Goal: Communication & Community: Answer question/provide support

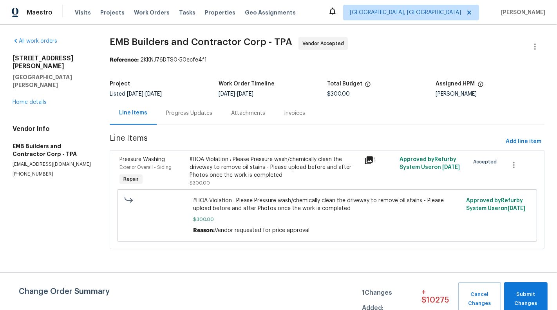
click at [21, 92] on div "All work orders [STREET_ADDRESS][PERSON_NAME][PERSON_NAME] Home details Vendor …" at bounding box center [52, 107] width 78 height 140
click at [21, 89] on div "[STREET_ADDRESS][PERSON_NAME][PERSON_NAME] Home details" at bounding box center [52, 80] width 78 height 52
click at [19, 100] on link "Home details" at bounding box center [30, 102] width 34 height 5
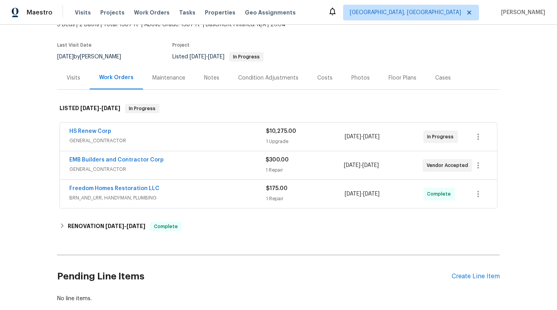
scroll to position [84, 0]
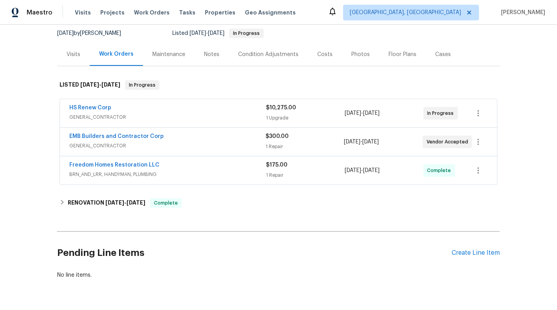
click at [246, 142] on span "GENERAL_CONTRACTOR" at bounding box center [167, 146] width 196 height 8
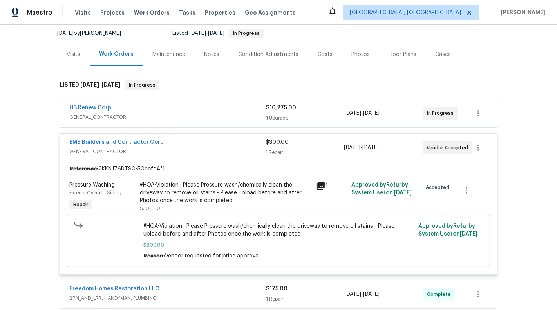
click at [131, 138] on span "EMB Builders and Contractor Corp" at bounding box center [116, 142] width 94 height 8
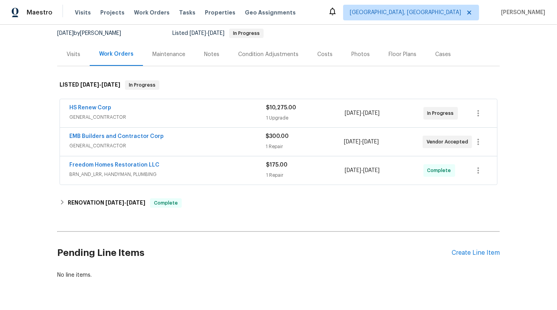
click at [117, 142] on span "GENERAL_CONTRACTOR" at bounding box center [167, 146] width 196 height 8
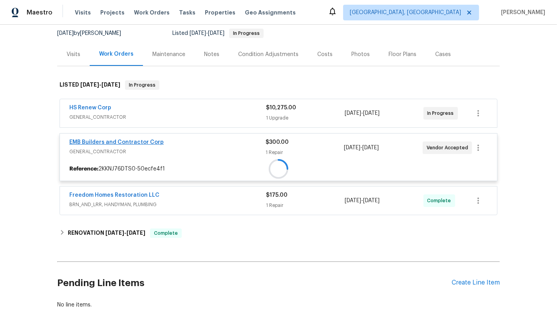
click at [117, 138] on span "EMB Builders and Contractor Corp" at bounding box center [116, 142] width 94 height 8
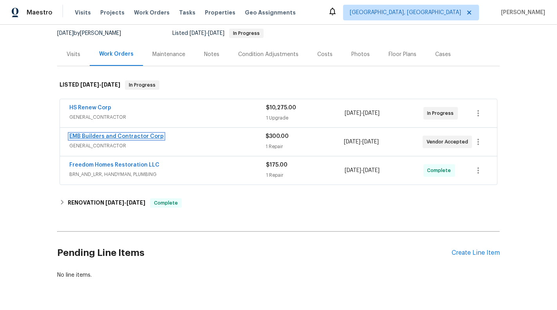
click at [117, 134] on link "EMB Builders and Contractor Corp" at bounding box center [116, 136] width 94 height 5
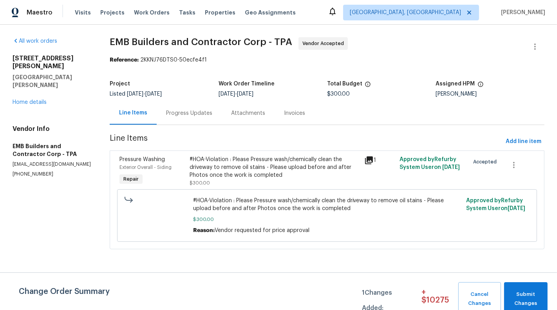
click at [214, 107] on div "Progress Updates" at bounding box center [189, 113] width 65 height 23
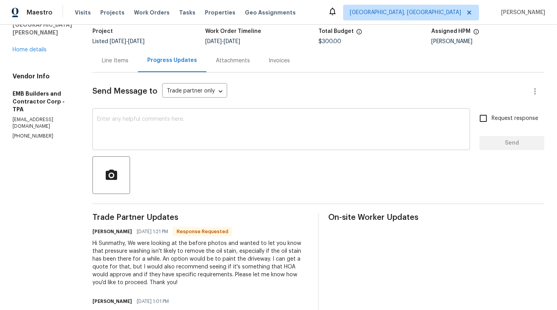
scroll to position [62, 0]
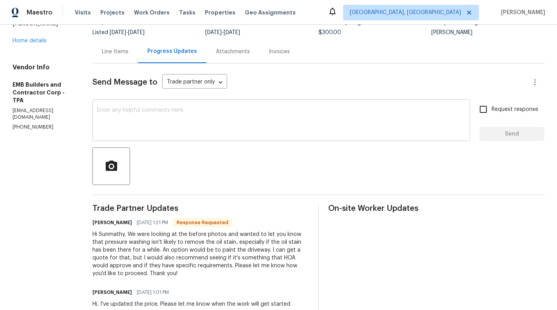
click at [232, 138] on div "x ​" at bounding box center [281, 121] width 378 height 40
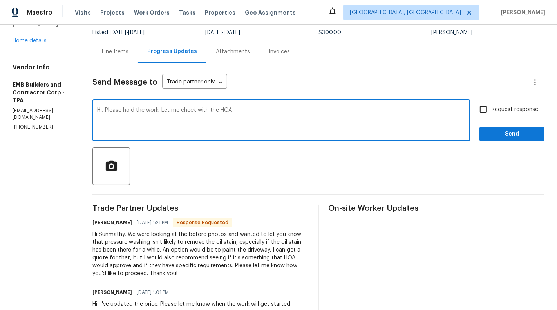
click at [210, 109] on textarea "Hi, Please hold the work. Let me check with the HOA" at bounding box center [281, 120] width 368 height 27
paste textarea "please put the work on hold while I check with the HOA."
type textarea "Hi, please put the work on hold while I check with the HOA"
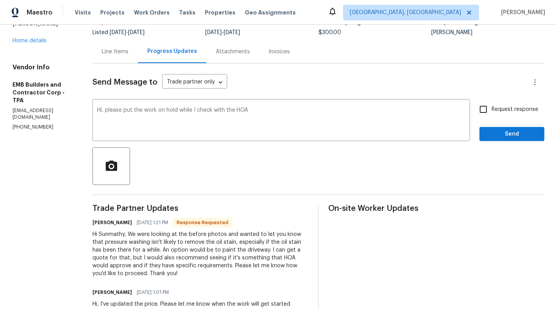
click at [505, 109] on span "Request response" at bounding box center [515, 109] width 47 height 8
click at [492, 109] on input "Request response" at bounding box center [483, 109] width 16 height 16
checkbox input "true"
click at [510, 134] on span "Send" at bounding box center [512, 134] width 53 height 10
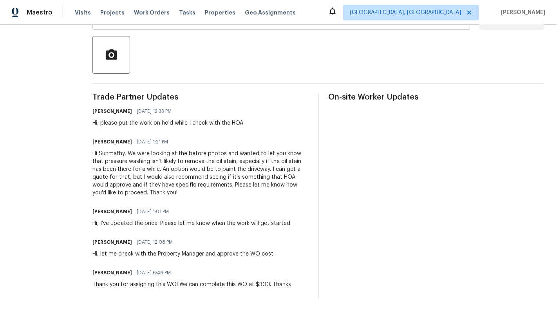
scroll to position [0, 0]
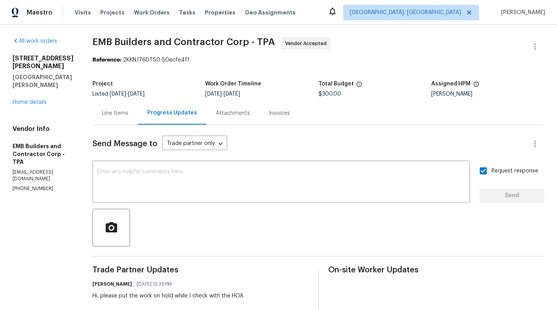
click at [102, 114] on div "Line Items" at bounding box center [115, 113] width 27 height 8
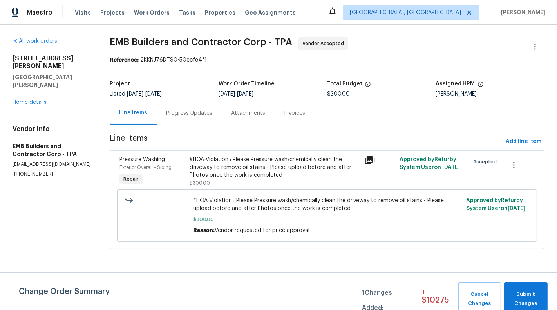
click at [254, 176] on div "#HOA-Violation : Please Pressure wash/chemically clean the driveway to remove o…" at bounding box center [275, 168] width 170 height 24
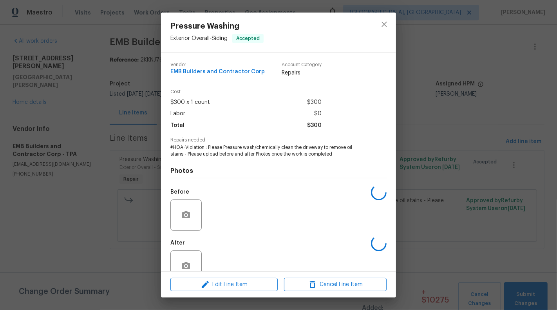
scroll to position [18, 0]
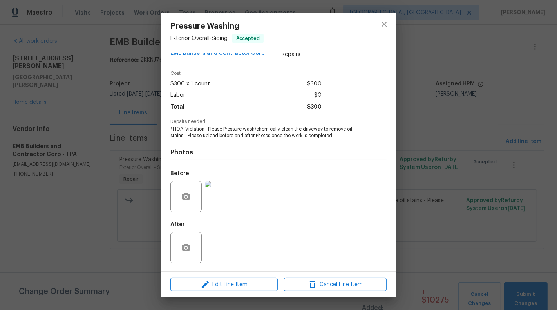
click at [230, 198] on img at bounding box center [220, 196] width 31 height 31
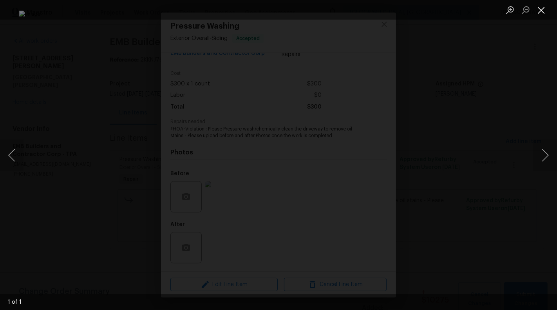
click at [545, 14] on button "Close lightbox" at bounding box center [542, 10] width 16 height 14
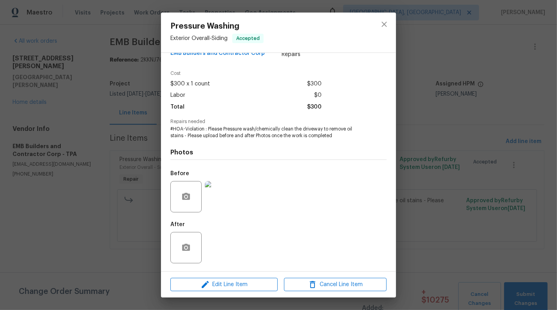
click at [49, 176] on div "Pressure Washing Exterior Overall - Siding Accepted Vendor EMB Builders and Con…" at bounding box center [278, 155] width 557 height 310
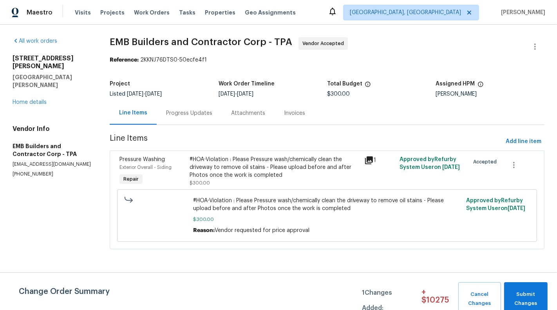
click at [186, 116] on div "Progress Updates" at bounding box center [189, 113] width 46 height 8
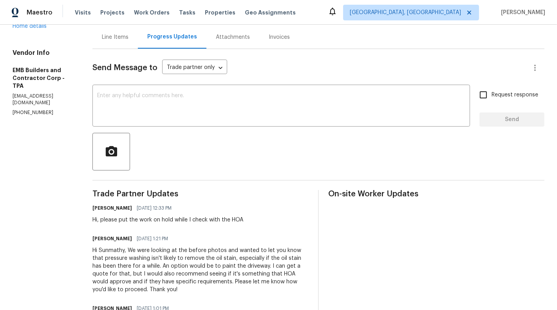
scroll to position [123, 0]
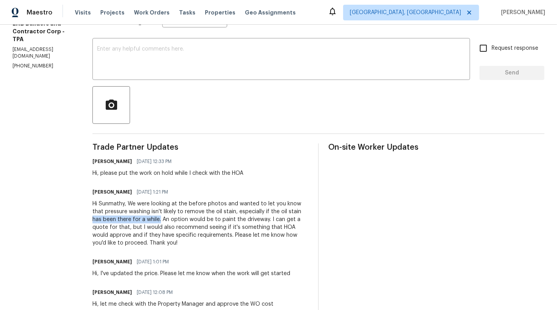
drag, startPoint x: 276, startPoint y: 210, endPoint x: 122, endPoint y: 217, distance: 153.8
click at [122, 217] on div "Hi Sunmathy, We were looking at the before photos and wanted to let you know th…" at bounding box center [200, 223] width 216 height 47
copy div "has been there for a while."
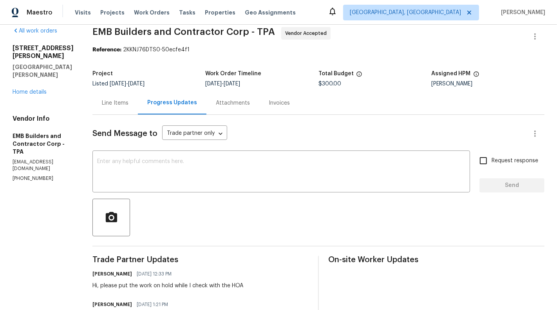
click at [107, 116] on div "Send Message to Trade partner only Trade partner only ​ x ​ Request response Se…" at bounding box center [318, 288] width 452 height 346
click at [104, 109] on div "Line Items" at bounding box center [114, 102] width 45 height 23
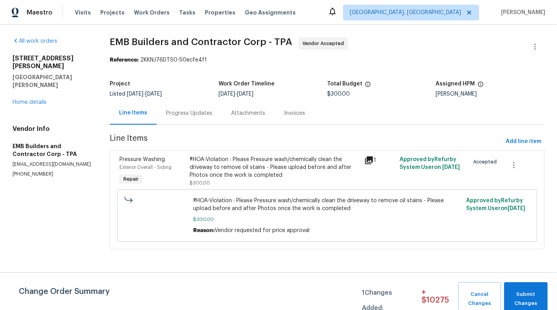
click at [174, 120] on div "Progress Updates" at bounding box center [189, 113] width 65 height 23
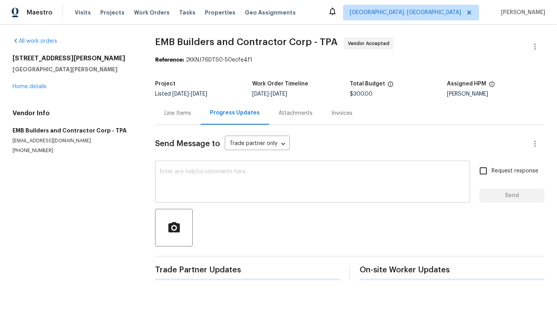
click at [206, 189] on textarea at bounding box center [313, 182] width 306 height 27
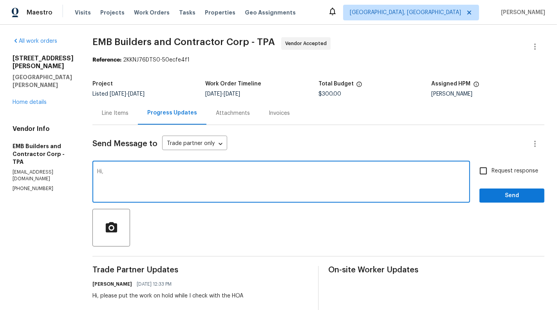
paste textarea "I contacted the HOA, they confirmed that painting the driveway is not permitted…"
type textarea "Hi, I contacted the HOA, they confirmed that painting the driveway is not permi…"
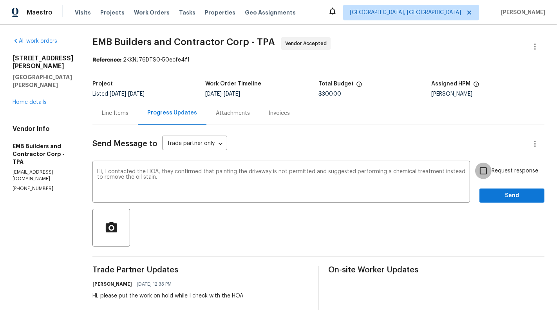
click at [484, 176] on input "Request response" at bounding box center [483, 171] width 16 height 16
checkbox input "true"
click at [503, 190] on button "Send" at bounding box center [512, 196] width 65 height 15
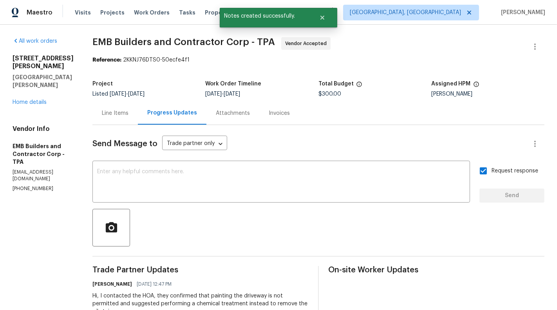
scroll to position [67, 0]
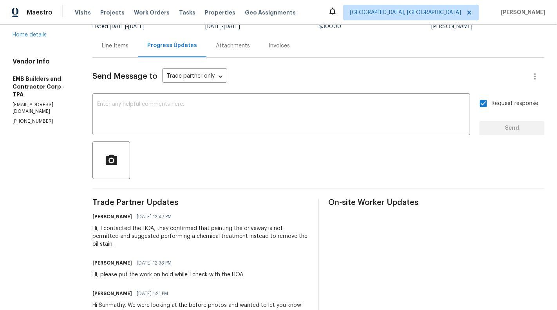
click at [116, 50] on div "Line Items" at bounding box center [114, 45] width 45 height 23
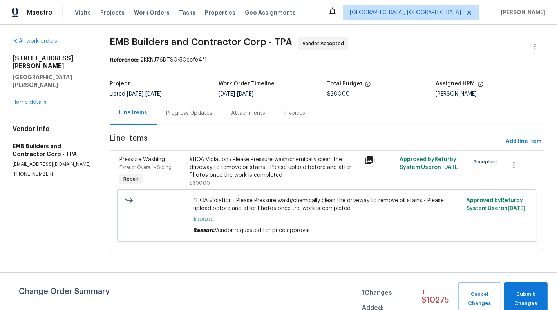
click at [246, 189] on div "#HOA-Violation : Please Pressure wash/chemically clean the driveway to remove o…" at bounding box center [327, 215] width 415 height 57
click at [233, 170] on div "#HOA-Violation : Please Pressure wash/chemically clean the driveway to remove o…" at bounding box center [275, 168] width 170 height 24
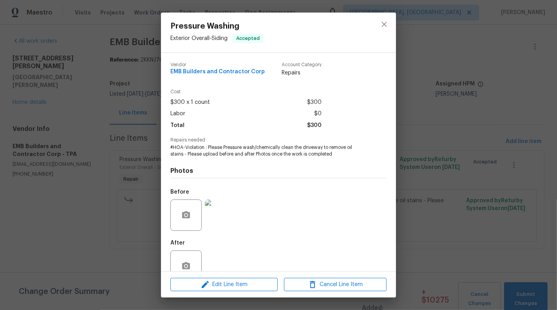
scroll to position [18, 0]
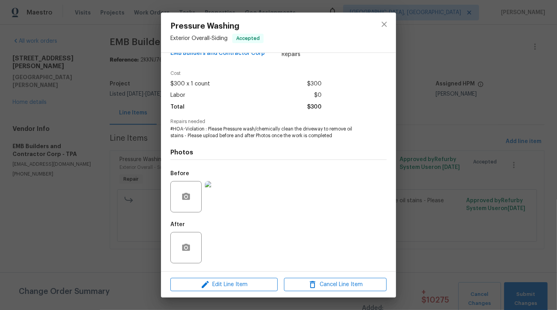
click at [227, 207] on img at bounding box center [220, 196] width 31 height 31
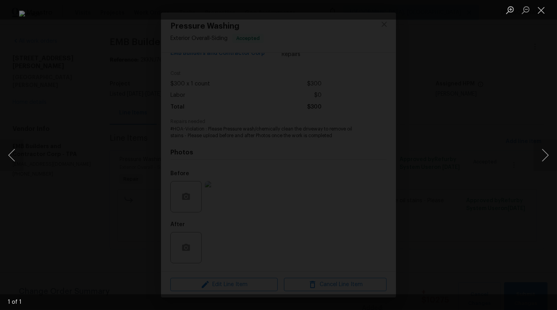
click at [539, 19] on li "Lightbox" at bounding box center [542, 10] width 16 height 20
click at [544, 10] on button "Close lightbox" at bounding box center [542, 10] width 16 height 14
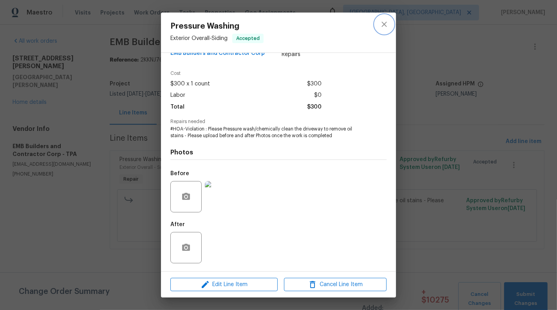
click at [384, 27] on icon "close" at bounding box center [384, 24] width 9 height 9
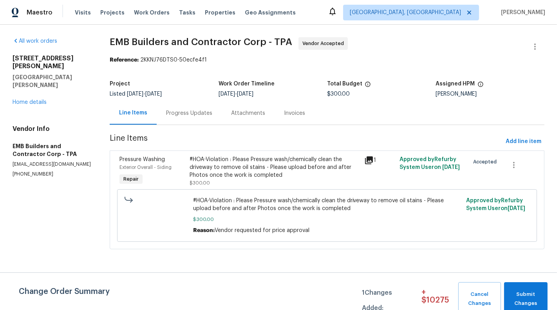
click at [185, 120] on div "Progress Updates" at bounding box center [189, 113] width 65 height 23
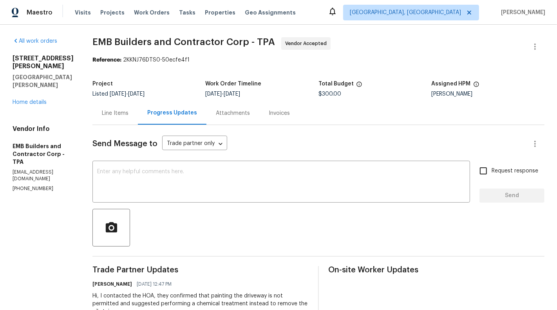
click at [113, 118] on div "Line Items" at bounding box center [114, 113] width 45 height 23
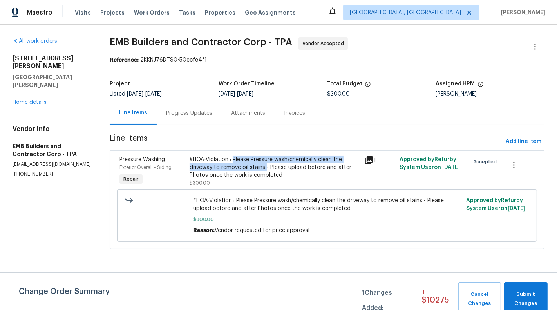
drag, startPoint x: 234, startPoint y: 160, endPoint x: 265, endPoint y: 169, distance: 32.0
click at [265, 169] on div "#HOA-Violation : Please Pressure wash/chemically clean the driveway to remove o…" at bounding box center [275, 168] width 170 height 24
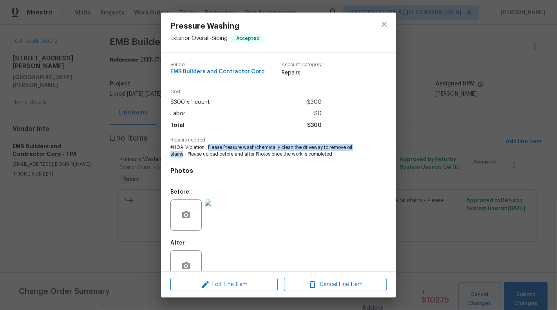
drag, startPoint x: 208, startPoint y: 149, endPoint x: 183, endPoint y: 154, distance: 25.6
click at [183, 154] on span "#HOA-Violation : Please Pressure wash/chemically clean the driveway to remove o…" at bounding box center [267, 150] width 195 height 13
copy span "Please Pressure wash/chemically clean the driveway to remove oil stains"
click at [89, 152] on div "Pressure Washing Exterior Overall - Siding Accepted Vendor EMB Builders and Con…" at bounding box center [278, 155] width 557 height 310
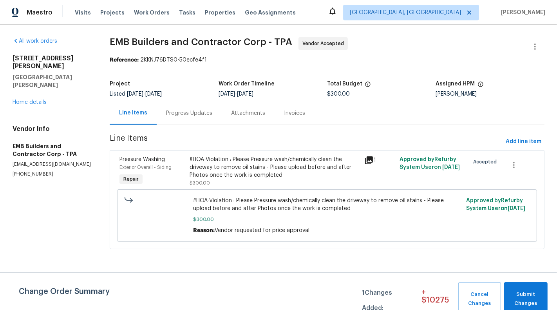
click at [198, 129] on section "EMB Builders and Contractor Corp - TPA Vendor Accepted Reference: 2KKNJ76DTS0-5…" at bounding box center [327, 147] width 435 height 221
click at [198, 122] on div "Progress Updates" at bounding box center [189, 113] width 65 height 23
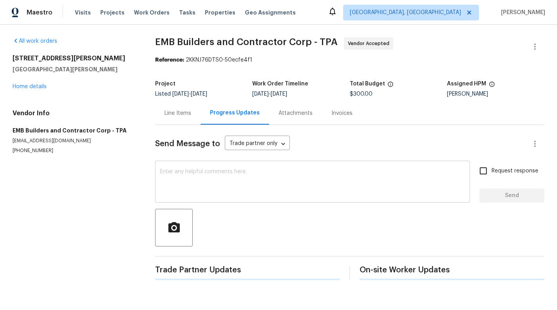
click at [218, 179] on textarea at bounding box center [313, 182] width 306 height 27
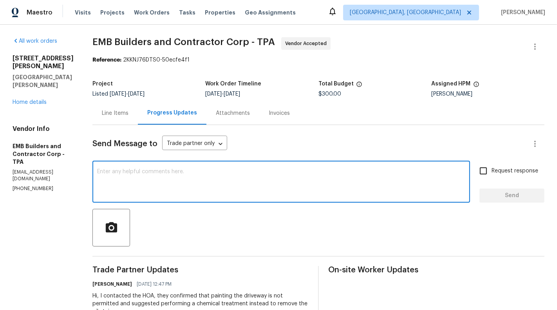
paste textarea "Please Pressure wash/chemically clean the driveway to remove oil stains"
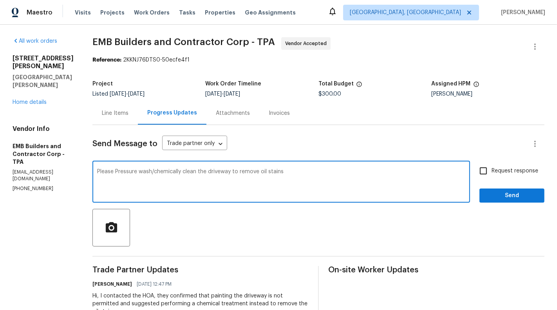
type textarea "Please Pressure wash/chemically clean the driveway to remove oil stains"
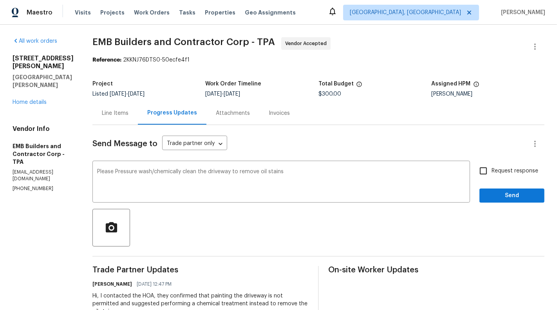
click at [517, 170] on span "Request response" at bounding box center [515, 171] width 47 height 8
click at [492, 170] on input "Request response" at bounding box center [483, 171] width 16 height 16
checkbox input "true"
click at [517, 191] on span "Send" at bounding box center [512, 196] width 53 height 10
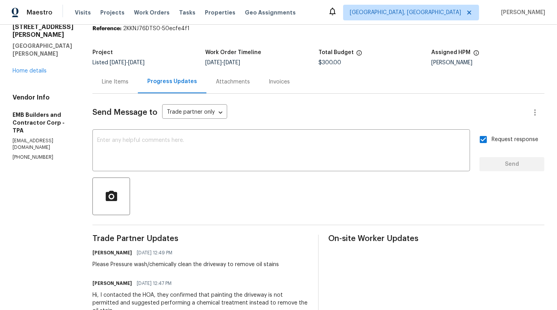
scroll to position [36, 0]
